Goal: Task Accomplishment & Management: Complete application form

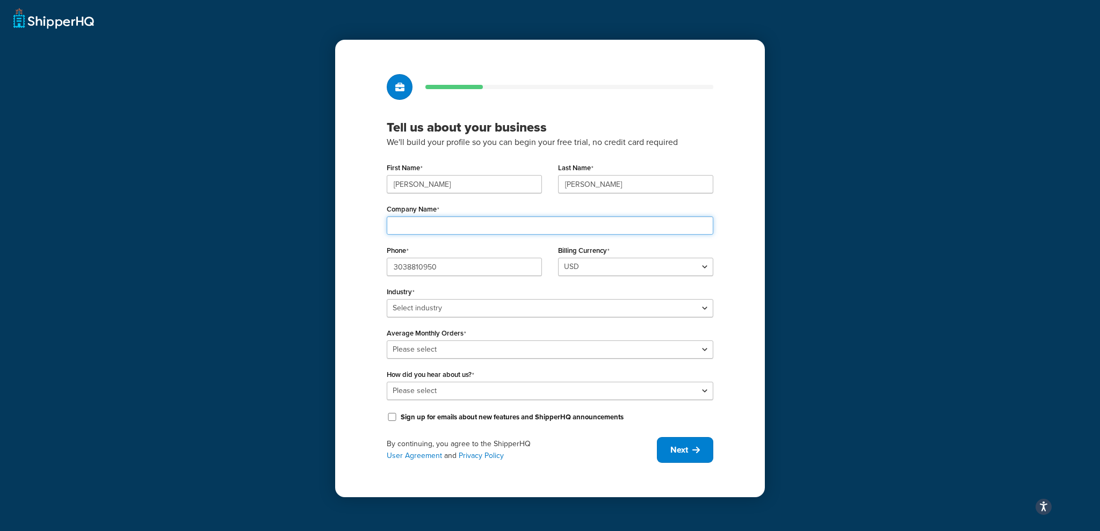
click at [566, 226] on input "Company Name" at bounding box center [550, 225] width 327 height 18
type input "Body Art Alliance"
click at [705, 311] on select "Select industry Automotive Adult Agriculture Alcohol, Tobacco & CBD Arts & Craf…" at bounding box center [550, 308] width 327 height 18
select select "4"
click at [387, 299] on select "Select industry Automotive Adult Agriculture Alcohol, Tobacco & CBD Arts & Craf…" at bounding box center [550, 308] width 327 height 18
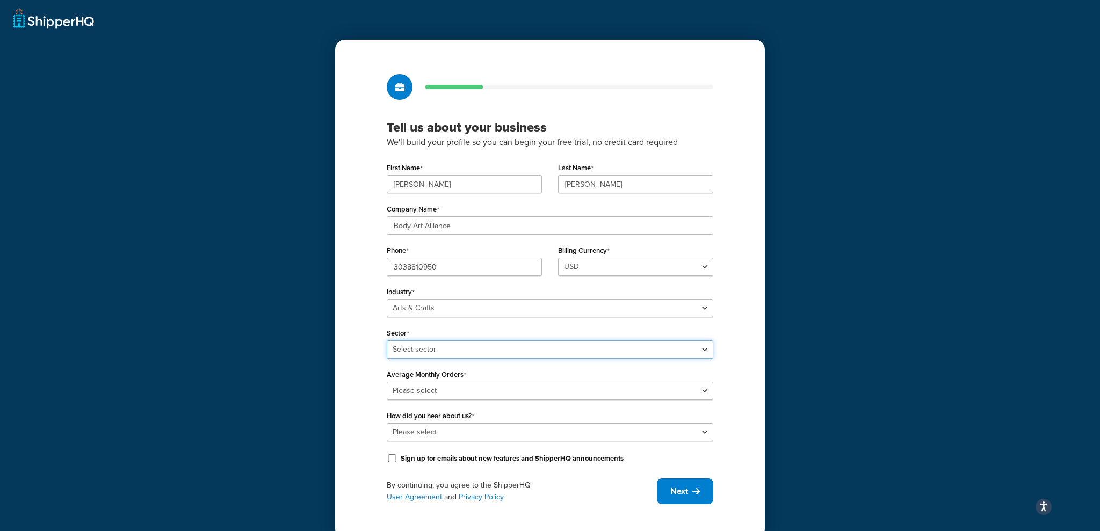
click at [706, 351] on select "Select sector Art Supplies Craft Supplies Florist Soap & Candle Stationery & Pr…" at bounding box center [550, 350] width 327 height 18
select select "11"
click at [387, 341] on select "Select sector Art Supplies Craft Supplies Florist Soap & Candle Stationery & Pr…" at bounding box center [550, 350] width 327 height 18
click at [706, 308] on select "Select industry Automotive Adult Agriculture Alcohol, Tobacco & CBD Arts & Craf…" at bounding box center [550, 308] width 327 height 18
select select "14"
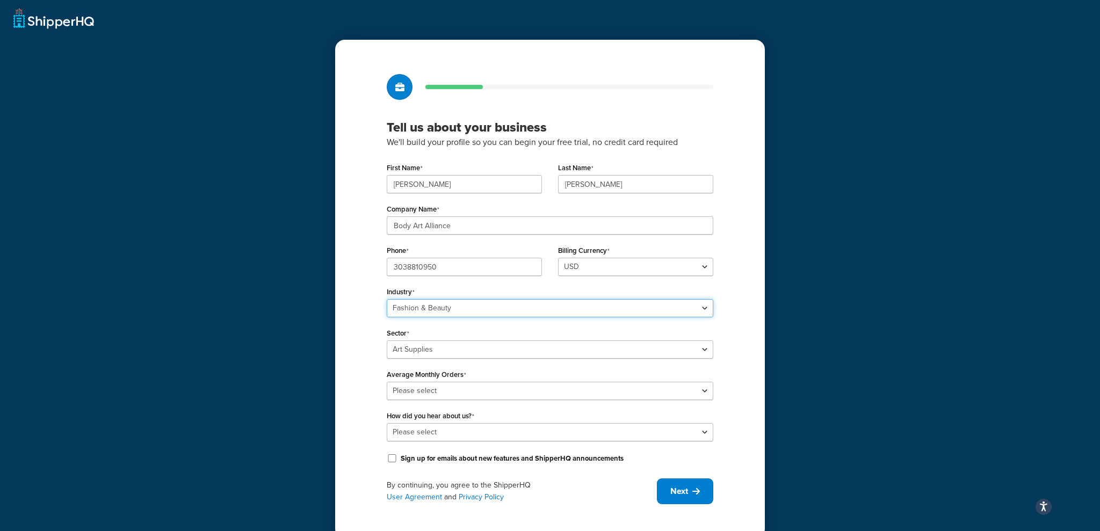
click at [387, 299] on select "Select industry Automotive Adult Agriculture Alcohol, Tobacco & CBD Arts & Craf…" at bounding box center [550, 308] width 327 height 18
click at [707, 350] on select "Select sector Apparel Beauty Supplies & Cosmetics Jewelry" at bounding box center [550, 350] width 327 height 18
select select "24"
click at [387, 341] on select "Select sector Apparel Beauty Supplies & Cosmetics Jewelry" at bounding box center [550, 350] width 327 height 18
click at [708, 393] on select "Please select 0-500 501-1,000 1,001-10,000 10,001-20,000 Over 20,000" at bounding box center [550, 391] width 327 height 18
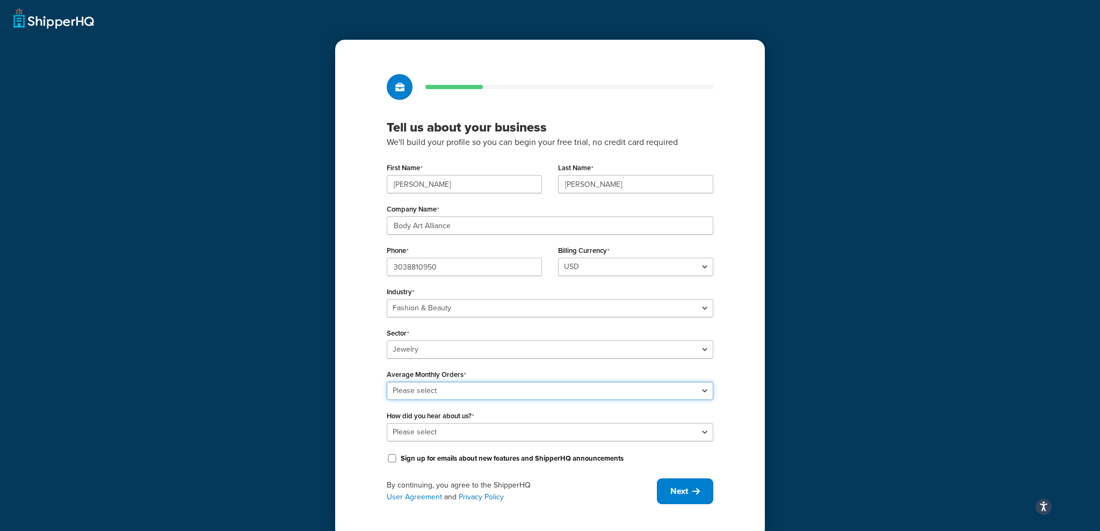
select select "2"
click at [387, 382] on select "Please select 0-500 501-1,000 1,001-10,000 10,001-20,000 Over 20,000" at bounding box center [550, 391] width 327 height 18
click at [703, 435] on select "Please select Online Search App Store or Marketplace Listing Referred by Agency…" at bounding box center [550, 432] width 327 height 18
select select "10"
click at [387, 423] on select "Please select Online Search App Store or Marketplace Listing Referred by Agency…" at bounding box center [550, 432] width 327 height 18
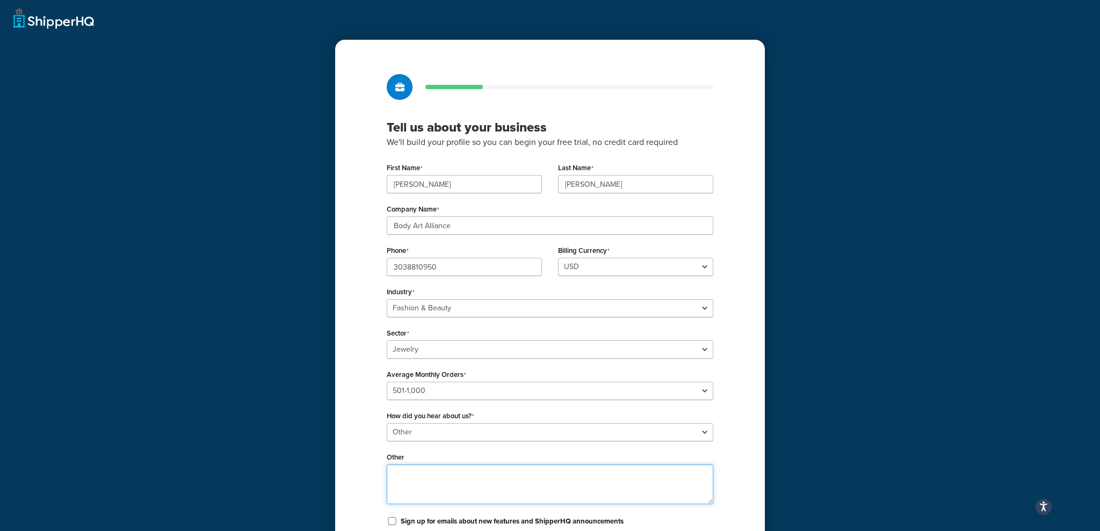
click at [667, 483] on textarea "Other" at bounding box center [550, 485] width 327 height 40
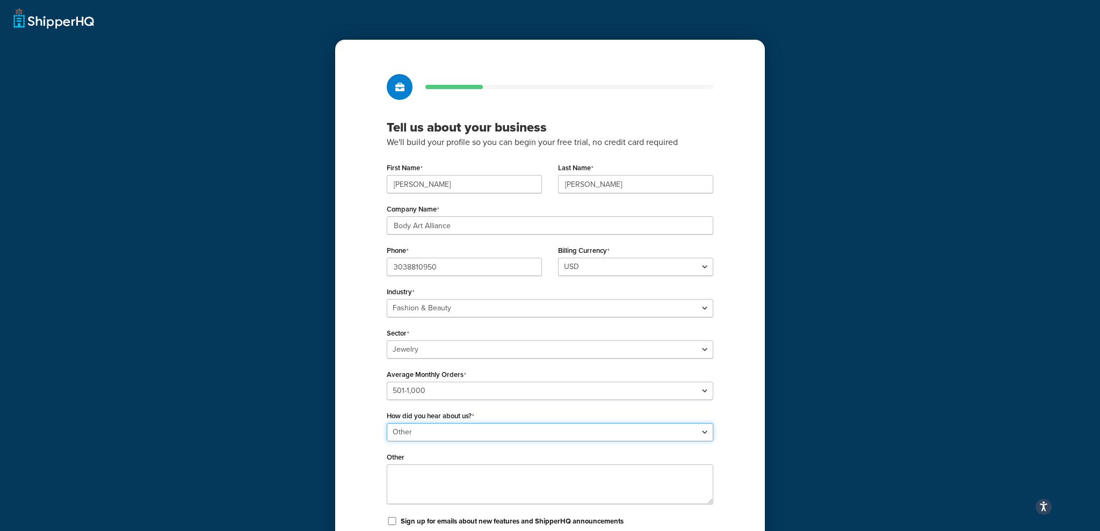
click at [705, 432] on select "Please select Online Search App Store or Marketplace Listing Referred by Agency…" at bounding box center [550, 432] width 327 height 18
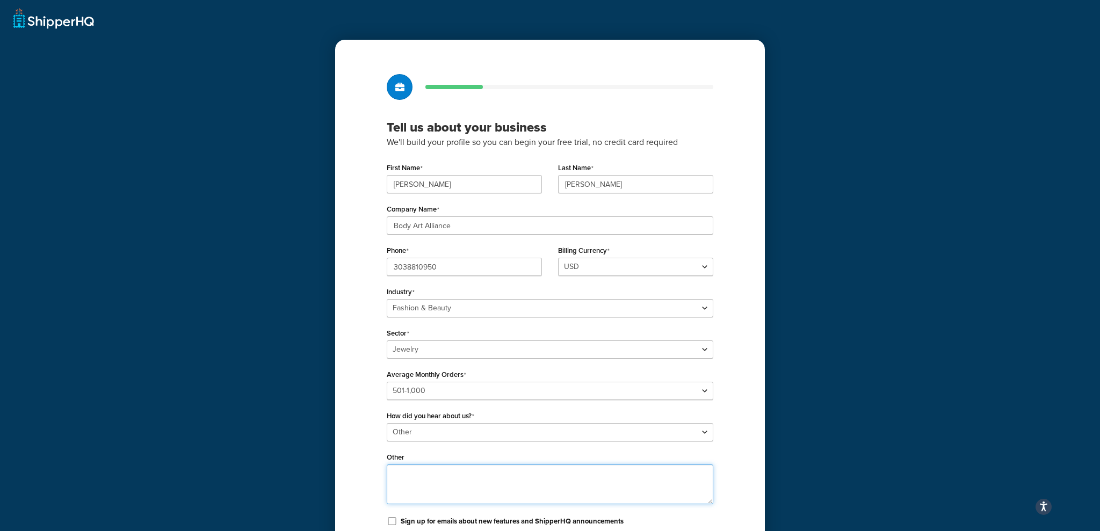
click at [617, 479] on textarea "Other" at bounding box center [550, 485] width 327 height 40
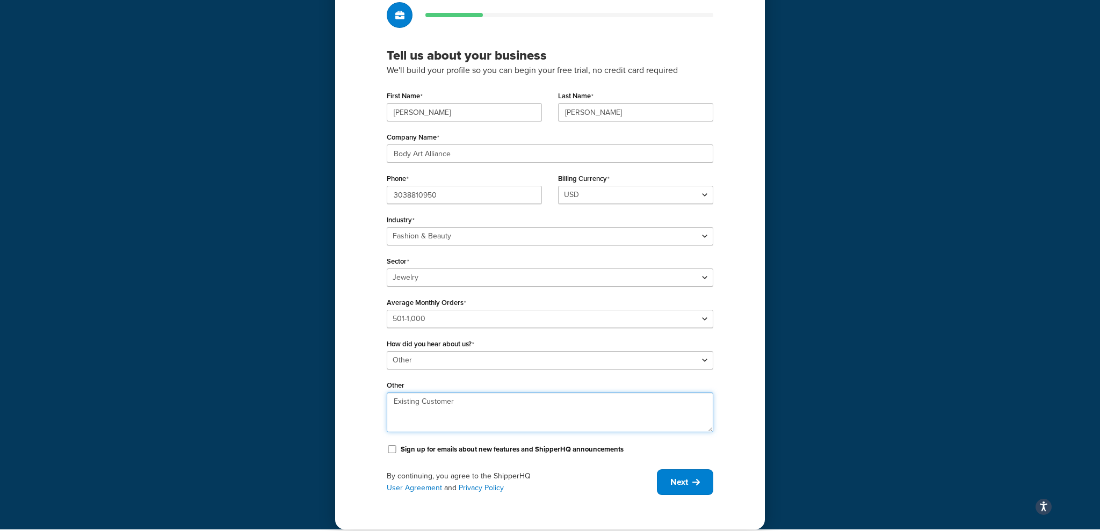
scroll to position [81, 0]
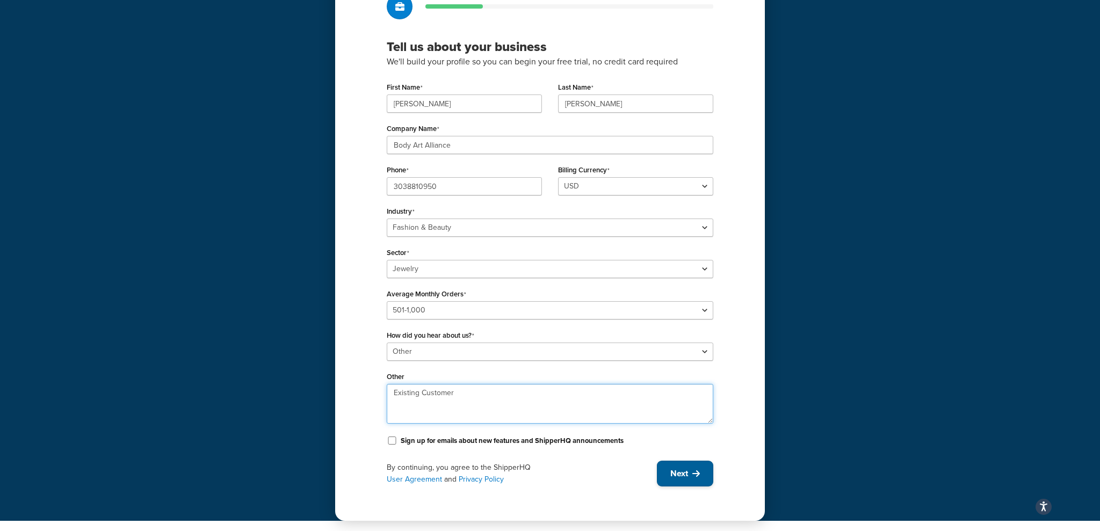
type textarea "Existing Customer"
click at [676, 472] on span "Next" at bounding box center [679, 474] width 18 height 12
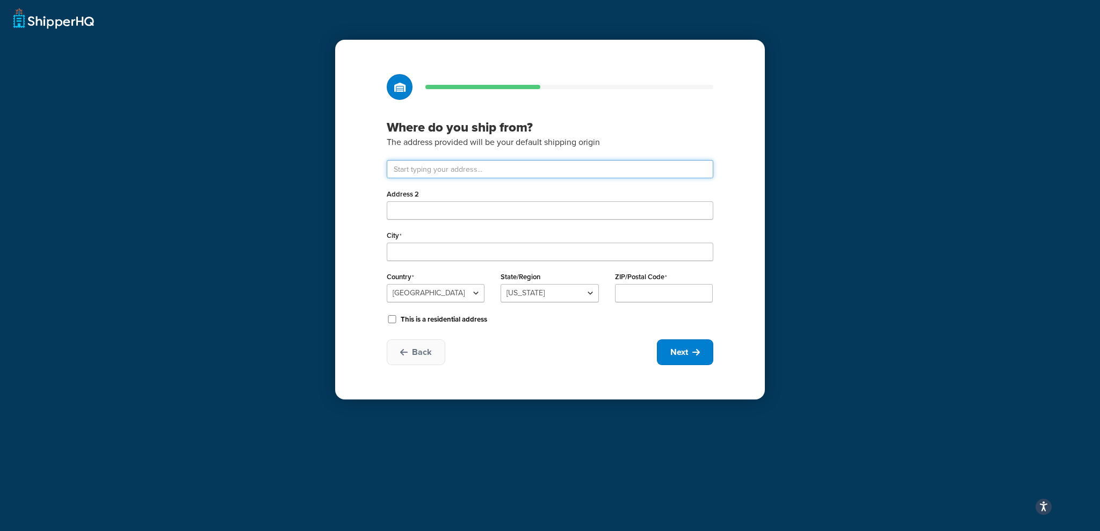
click at [451, 169] on input "text" at bounding box center [550, 169] width 327 height 18
type input "7410 Coca Cola Dr"
type input "Elkridge"
select select "20"
type input "21076"
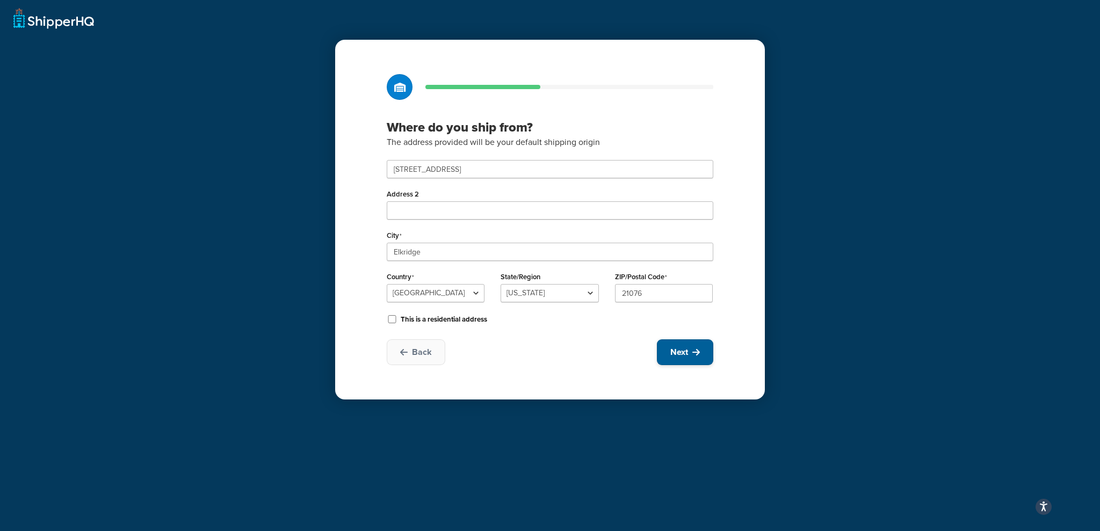
click at [684, 350] on span "Next" at bounding box center [679, 352] width 18 height 12
select select "1"
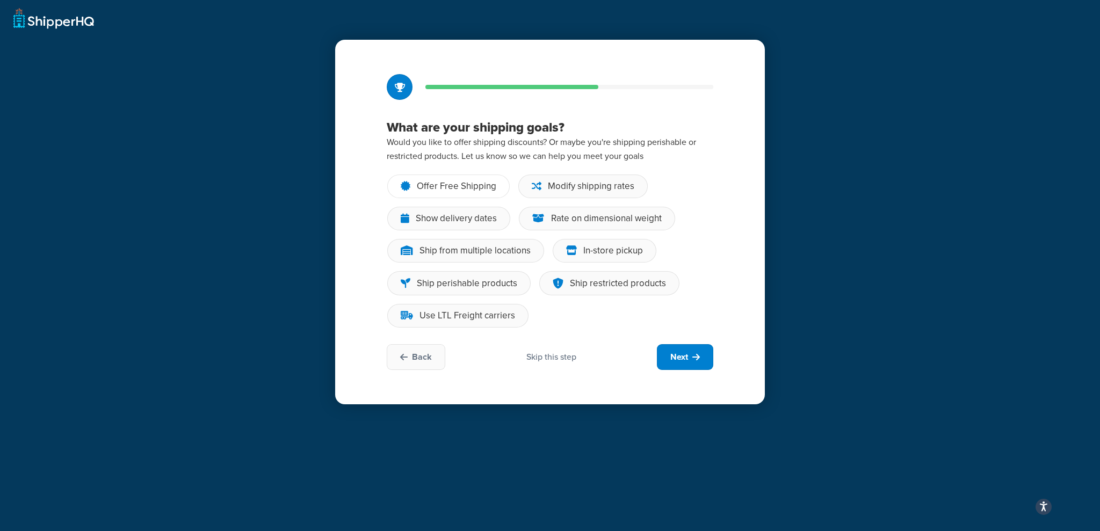
click at [465, 189] on div "Offer Free Shipping" at bounding box center [456, 186] width 79 height 11
click at [0, 0] on input "Offer Free Shipping" at bounding box center [0, 0] width 0 height 0
click at [591, 186] on div "Modify shipping rates" at bounding box center [591, 186] width 86 height 11
click at [0, 0] on input "Modify shipping rates" at bounding box center [0, 0] width 0 height 0
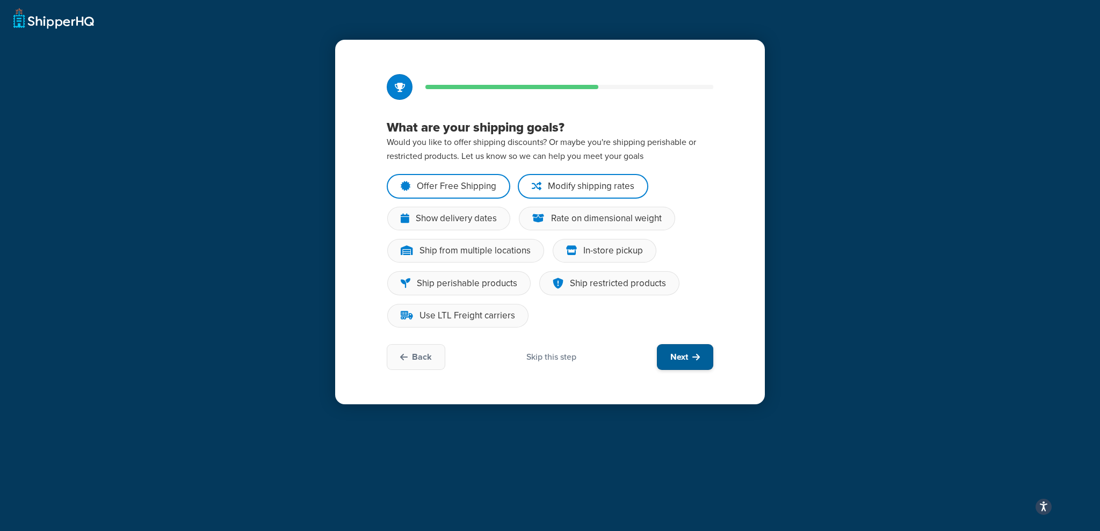
click at [685, 355] on span "Next" at bounding box center [679, 357] width 18 height 12
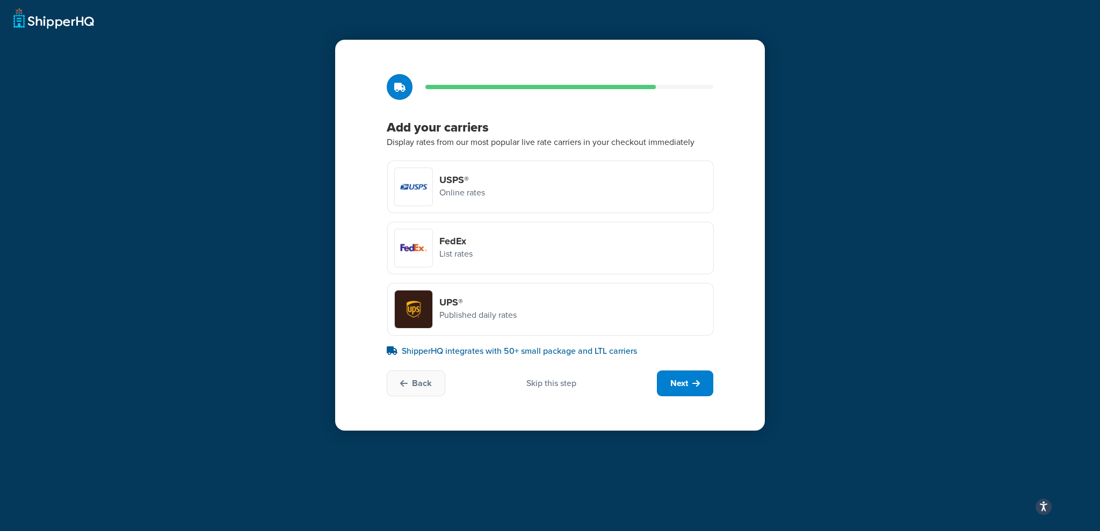
click at [486, 143] on p "Display rates from our most popular live rate carriers in your checkout immedia…" at bounding box center [550, 142] width 327 height 14
click at [417, 192] on div at bounding box center [414, 187] width 38 height 38
click at [0, 0] on input "USPS® Online rates" at bounding box center [0, 0] width 0 height 0
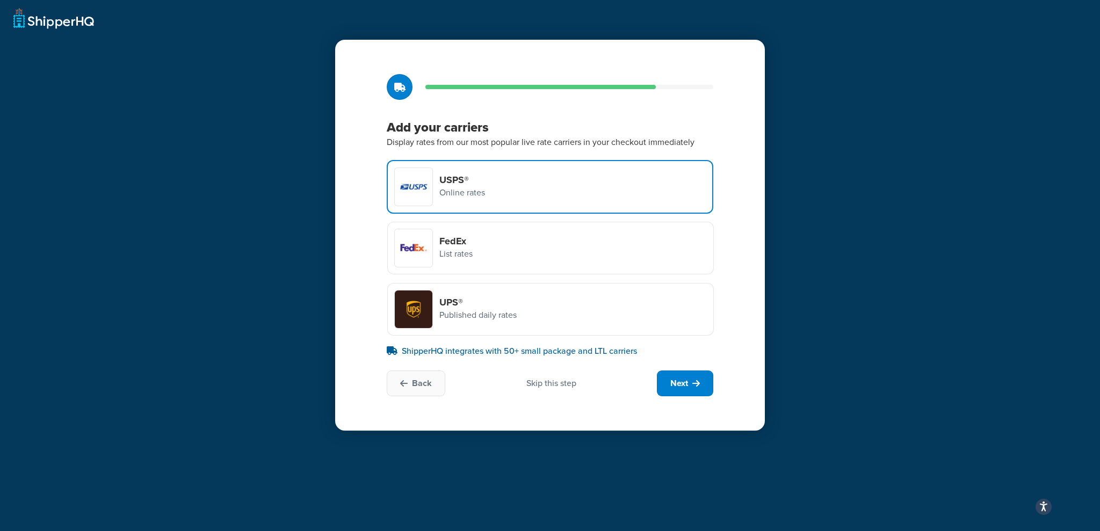
click at [423, 254] on div at bounding box center [414, 248] width 38 height 38
click at [0, 0] on input "FedEx List rates" at bounding box center [0, 0] width 0 height 0
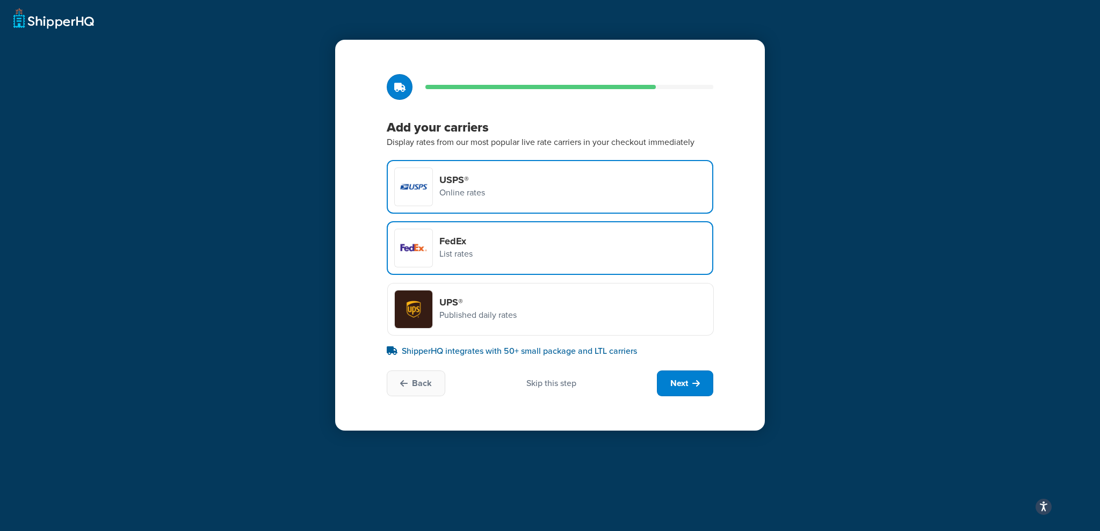
click at [423, 303] on div at bounding box center [414, 310] width 38 height 38
click at [0, 0] on input "UPS® Published daily rates" at bounding box center [0, 0] width 0 height 0
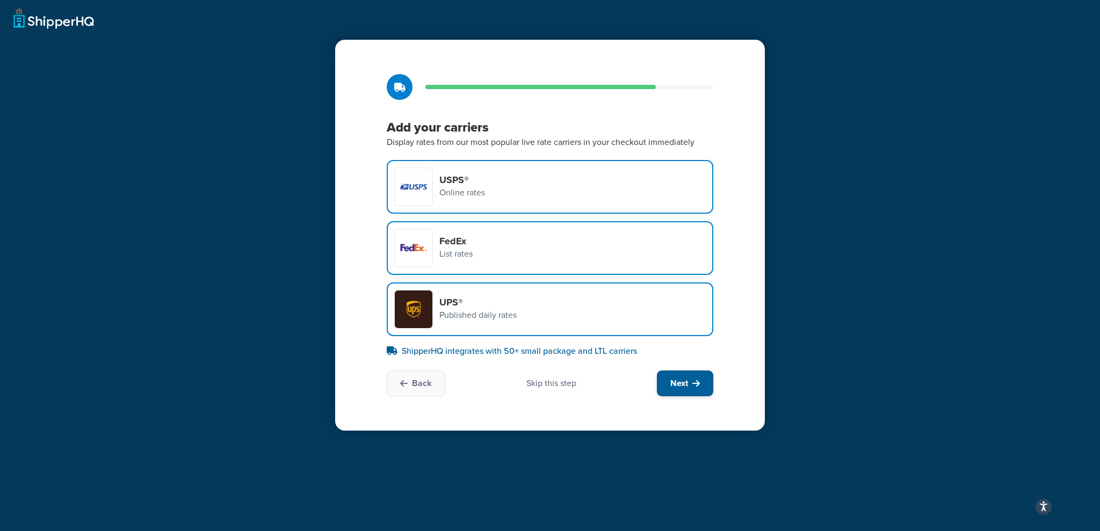
click at [692, 385] on icon at bounding box center [696, 383] width 8 height 9
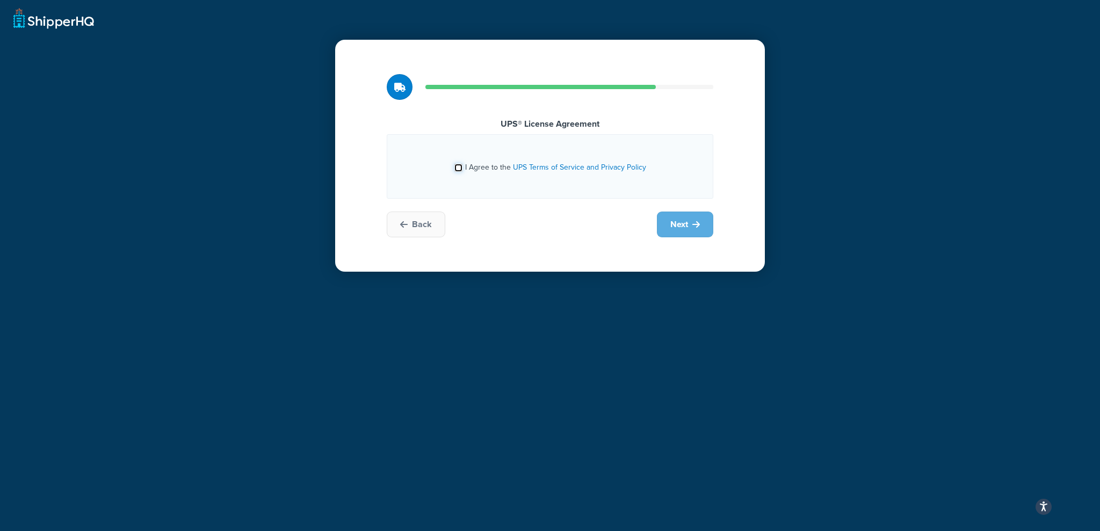
click at [457, 168] on input "I Agree to the UPS Terms of Service and Privacy Policy" at bounding box center [458, 168] width 8 height 8
checkbox input "true"
click at [686, 224] on span "Next" at bounding box center [679, 225] width 18 height 12
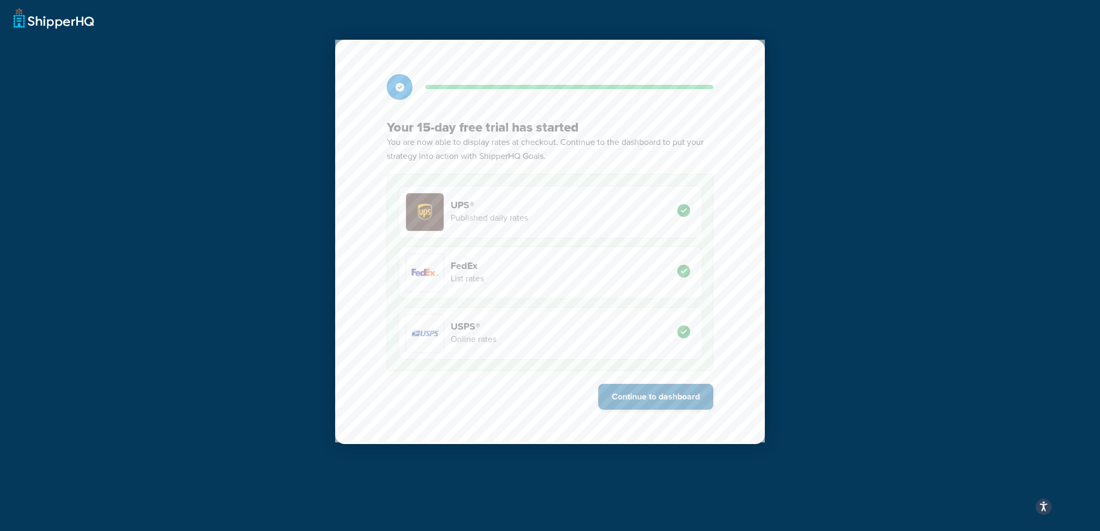
click at [661, 394] on button "Continue to dashboard" at bounding box center [655, 397] width 115 height 26
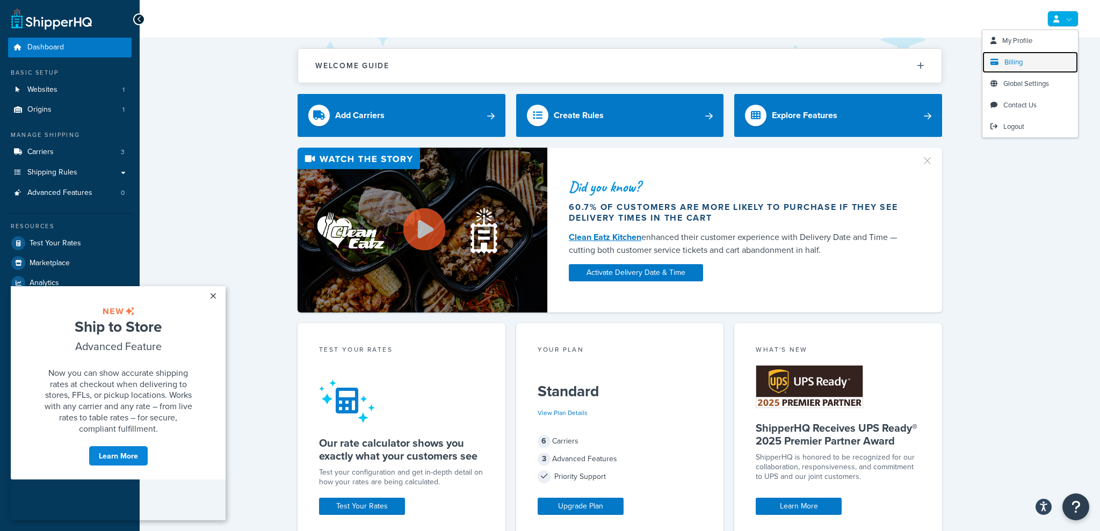
click at [1016, 59] on span "Billing" at bounding box center [1013, 62] width 18 height 10
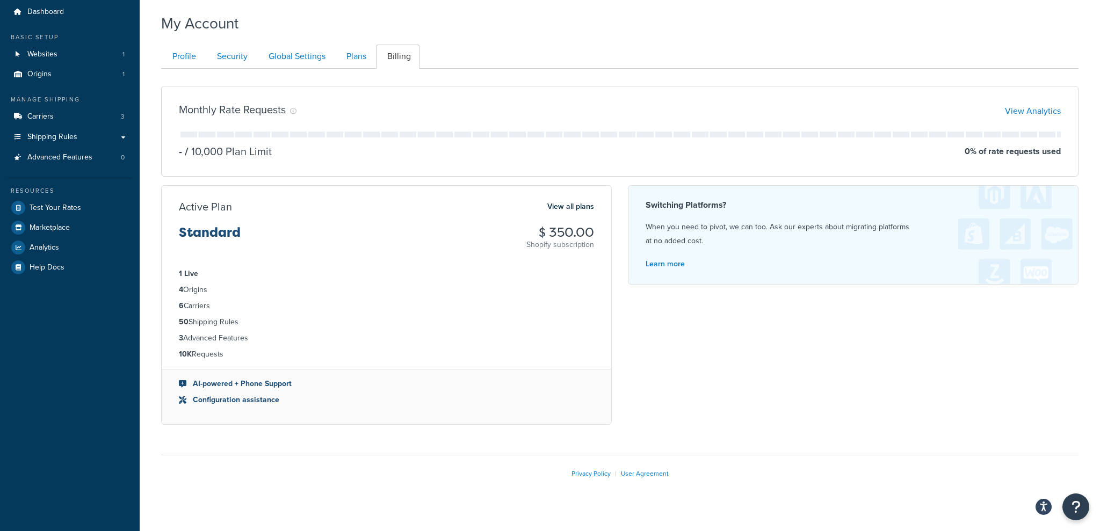
scroll to position [48, 0]
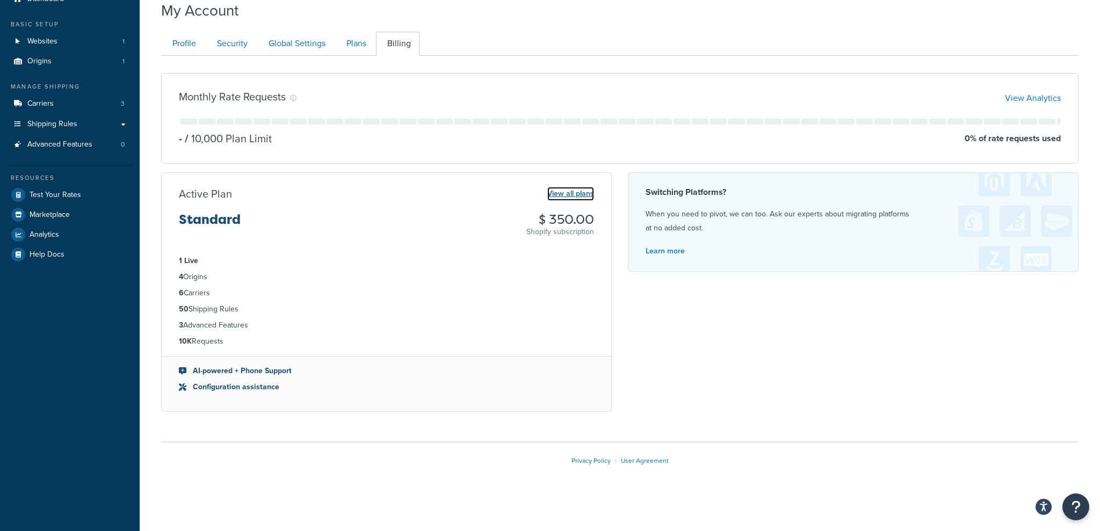
click at [573, 191] on link "View all plans" at bounding box center [570, 194] width 47 height 14
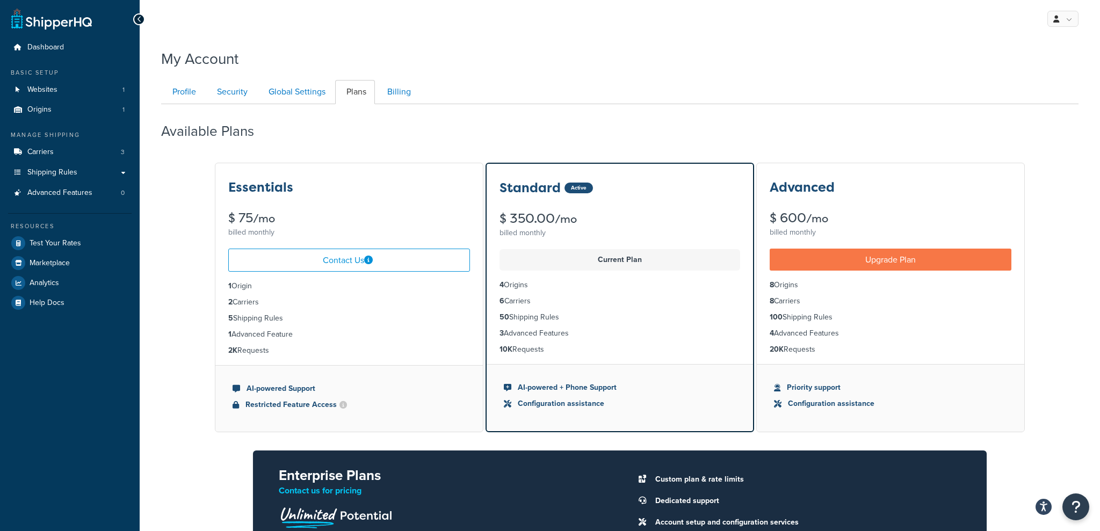
click at [807, 213] on div "$ 600 /mo" at bounding box center [891, 218] width 242 height 13
click at [869, 257] on link "Upgrade Plan" at bounding box center [891, 260] width 242 height 22
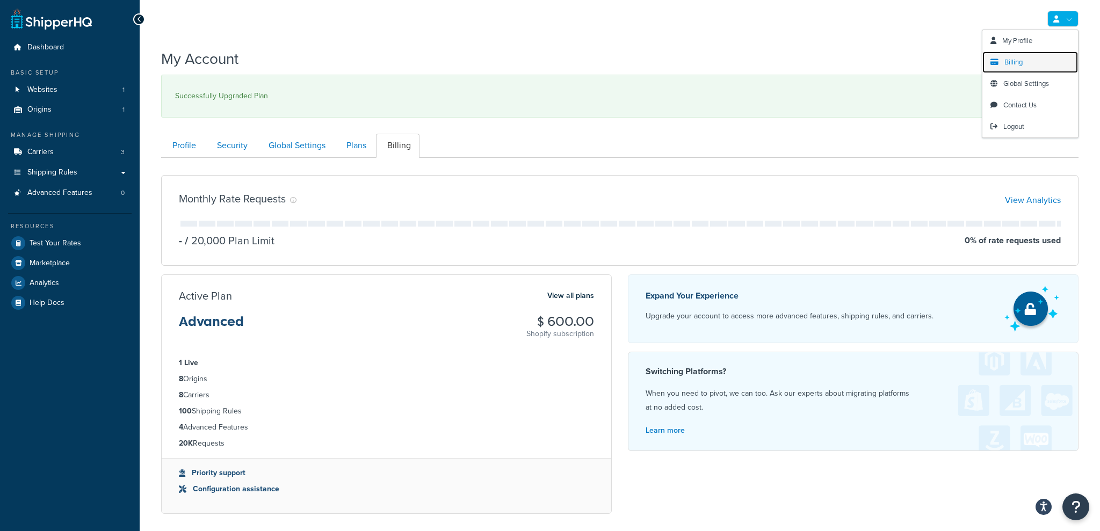
click at [1007, 62] on span "Billing" at bounding box center [1013, 62] width 18 height 10
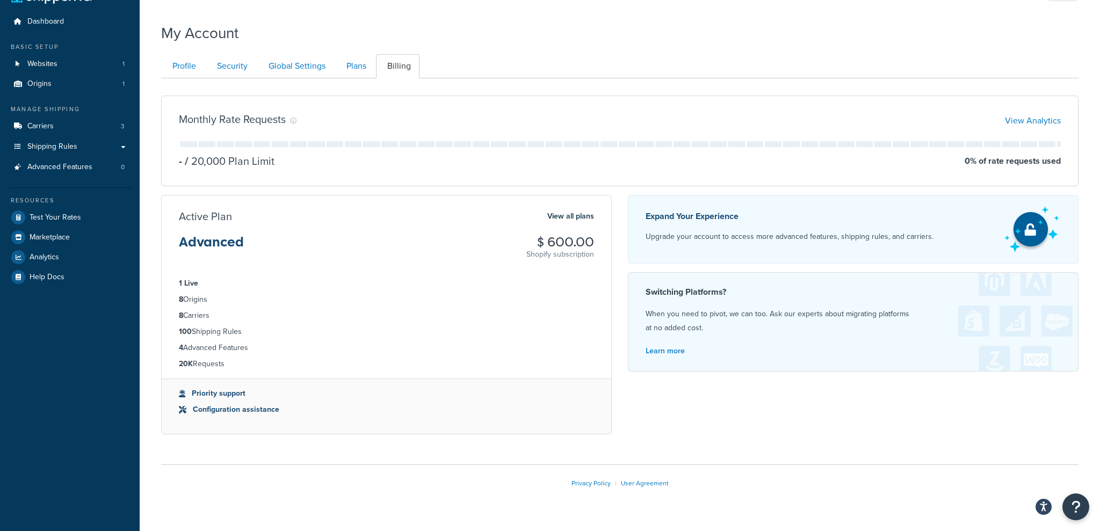
scroll to position [48, 0]
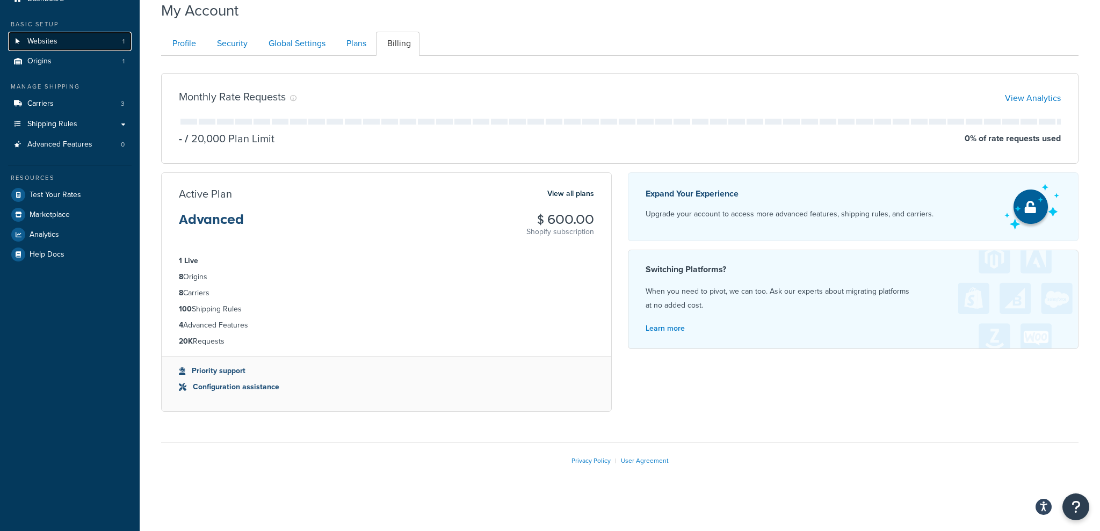
click at [46, 42] on span "Websites" at bounding box center [42, 41] width 30 height 9
